Goal: Task Accomplishment & Management: Manage account settings

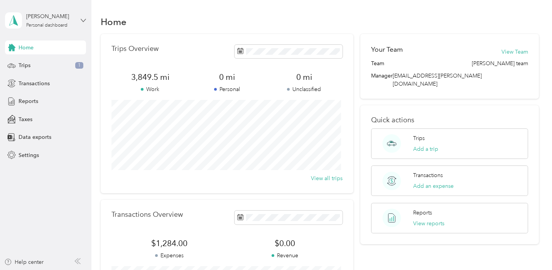
click at [83, 18] on icon at bounding box center [83, 20] width 5 height 5
click at [39, 64] on div "Log out" at bounding box center [27, 63] width 30 height 8
